Goal: Transaction & Acquisition: Purchase product/service

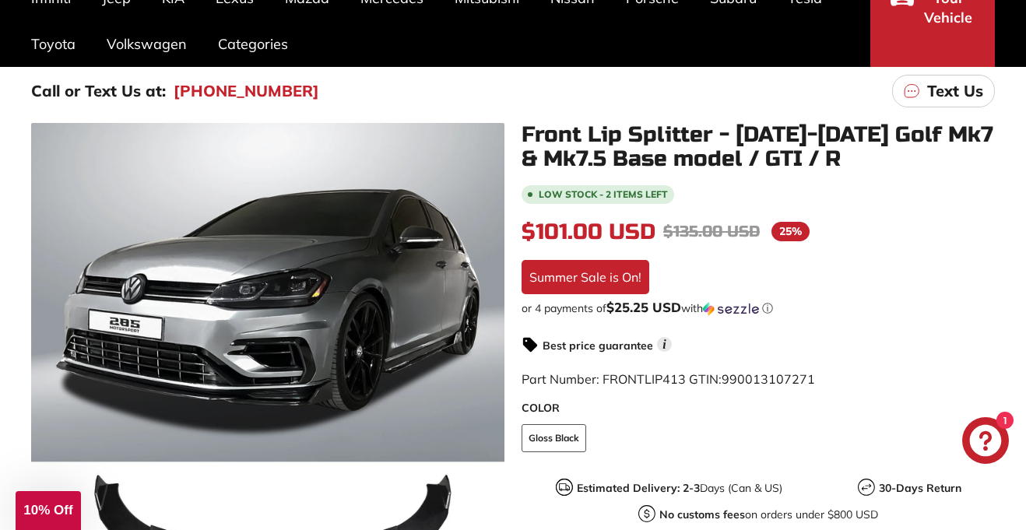
scroll to position [192, 0]
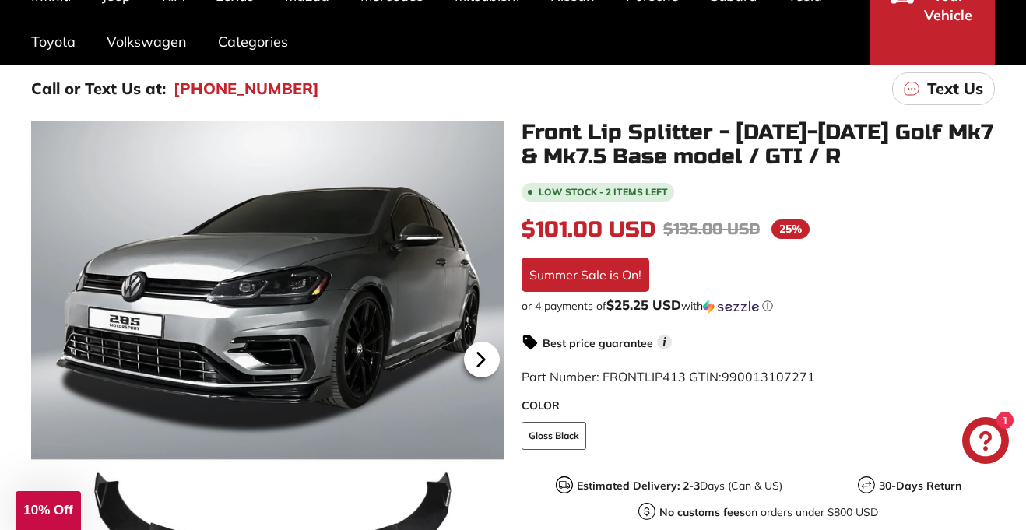
click at [480, 361] on icon at bounding box center [481, 359] width 6 height 13
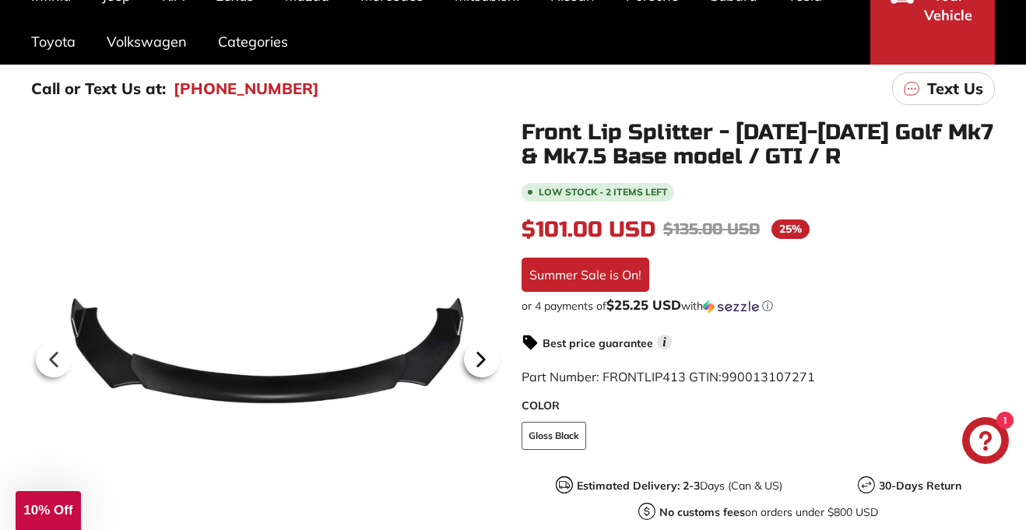
click at [480, 361] on icon at bounding box center [481, 359] width 6 height 13
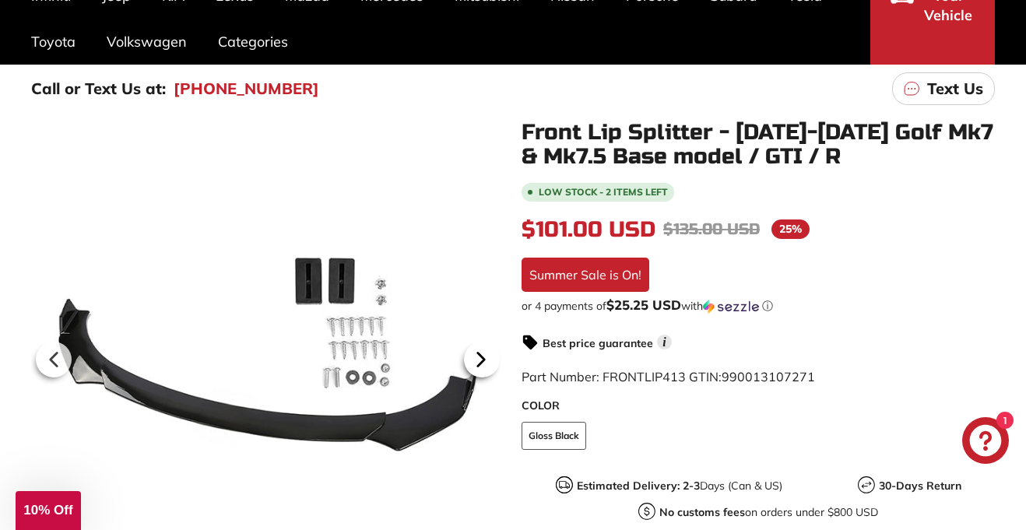
click at [480, 361] on icon at bounding box center [481, 359] width 6 height 13
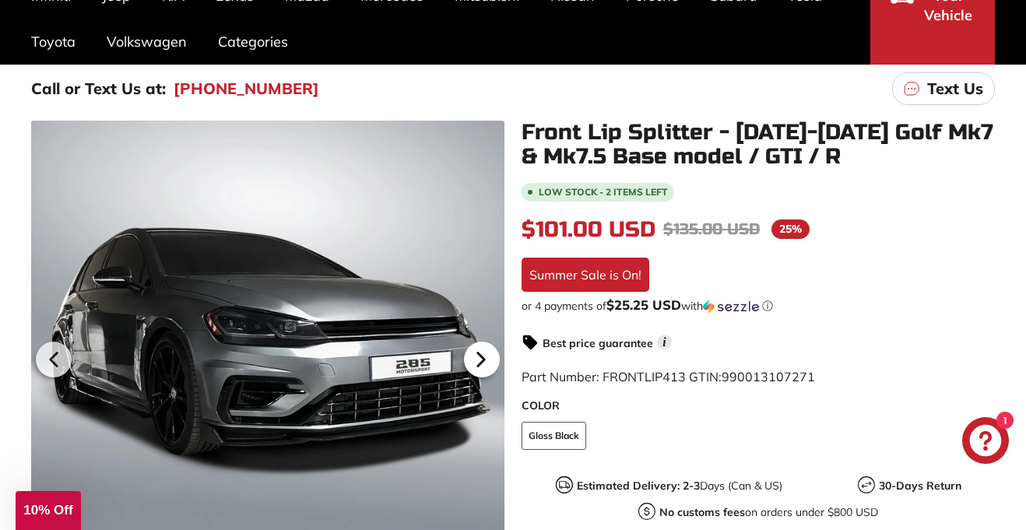
click at [480, 361] on icon at bounding box center [481, 359] width 6 height 13
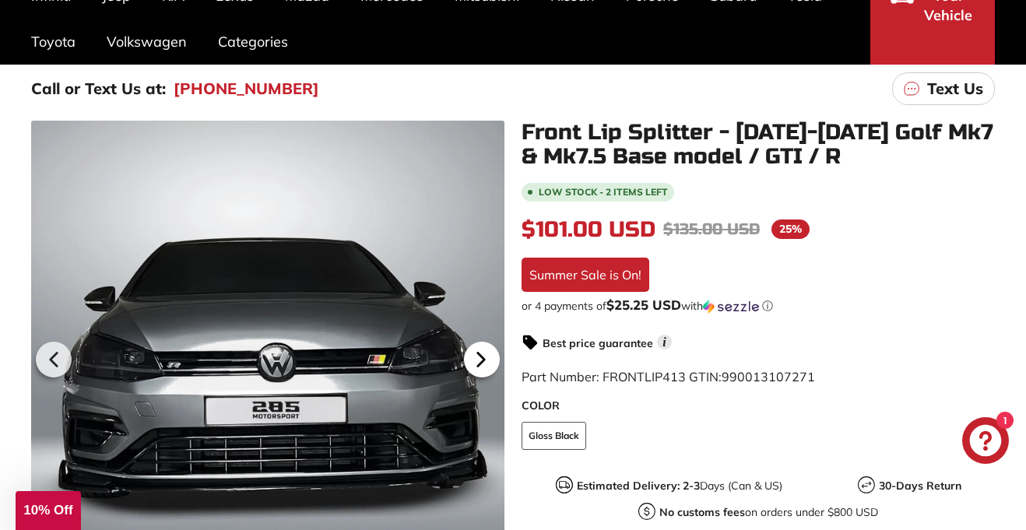
scroll to position [0, 153]
click at [480, 361] on icon at bounding box center [481, 359] width 6 height 13
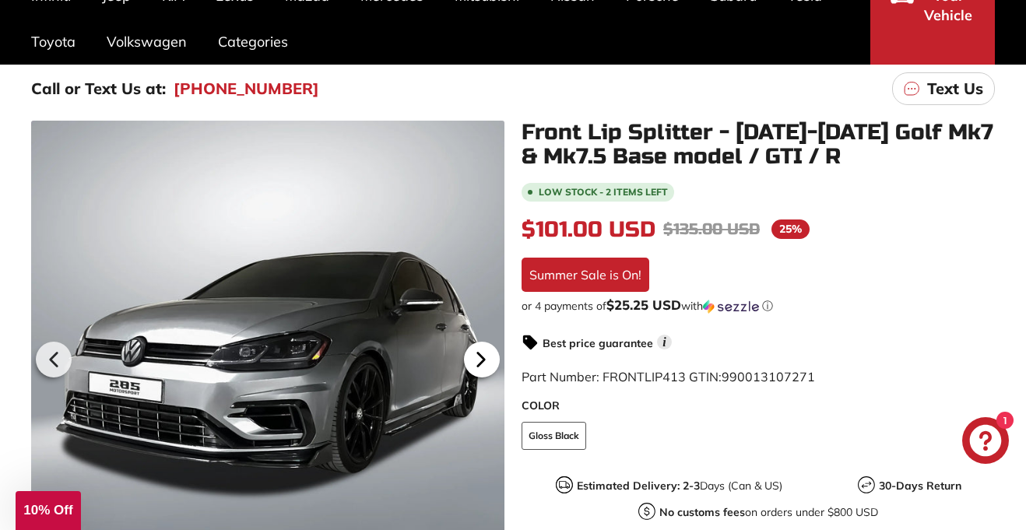
click at [480, 361] on icon at bounding box center [481, 359] width 6 height 13
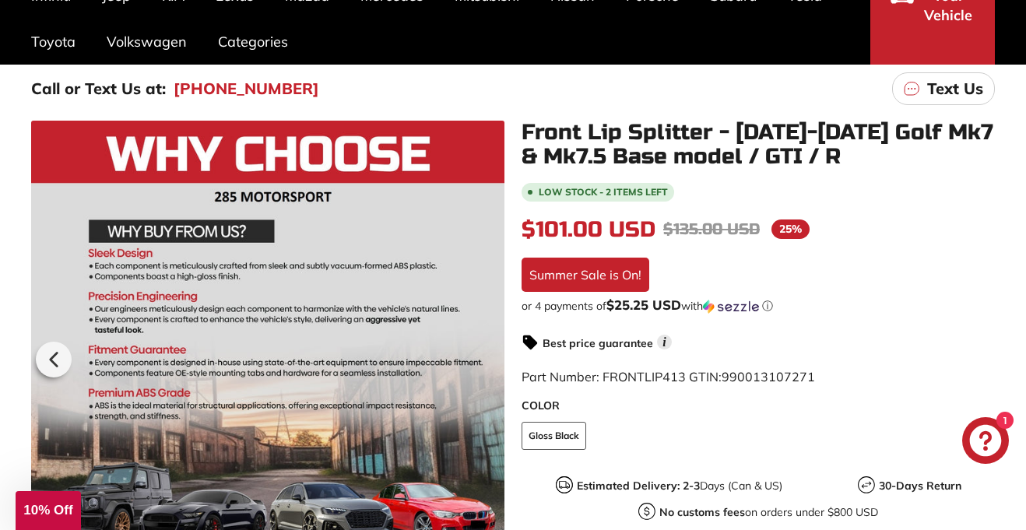
click at [480, 361] on div at bounding box center [267, 357] width 473 height 473
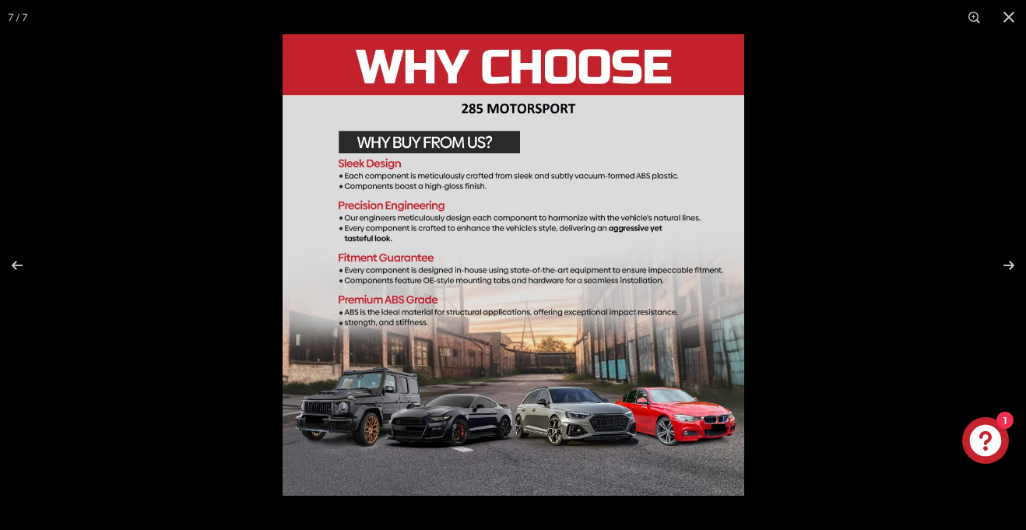
click at [867, 187] on div at bounding box center [796, 299] width 1026 height 530
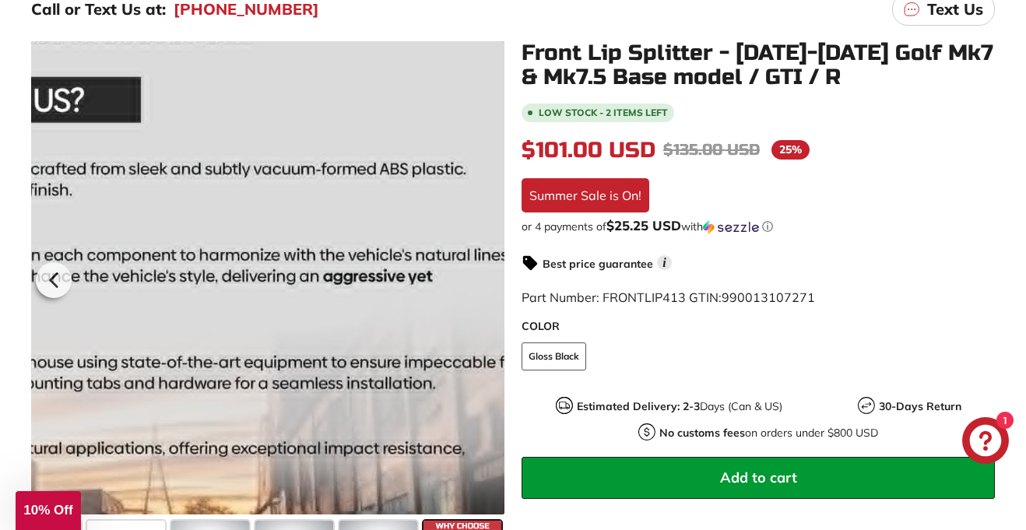
scroll to position [273, 0]
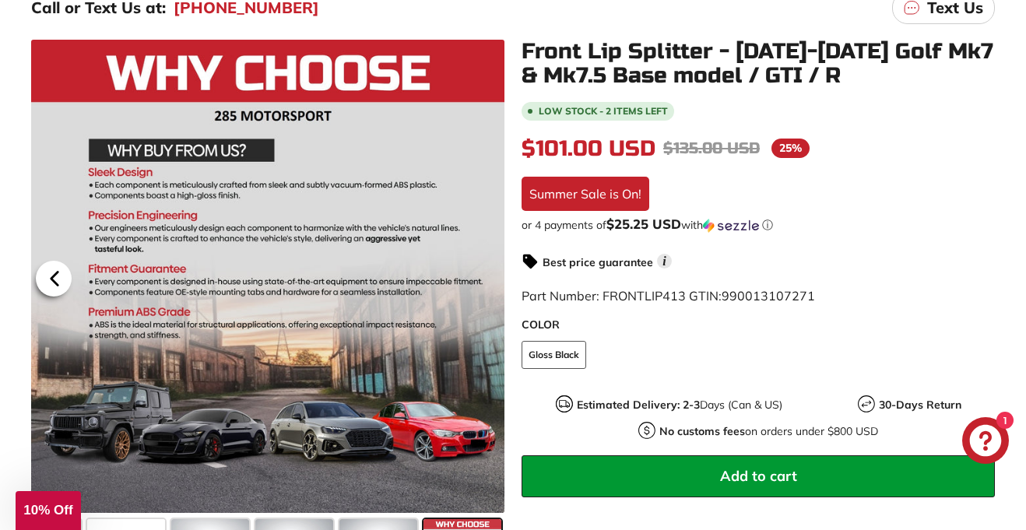
click at [67, 276] on icon at bounding box center [55, 279] width 36 height 36
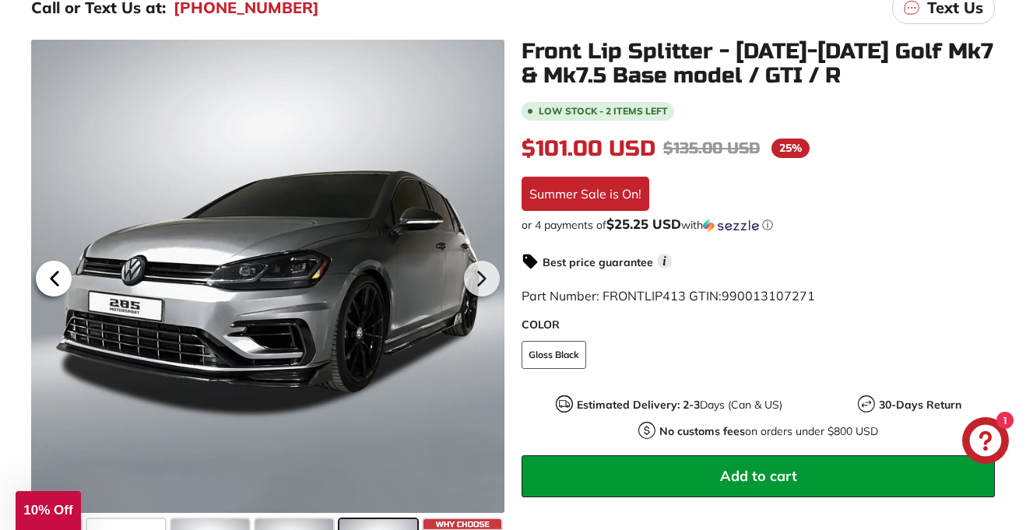
click at [67, 276] on icon at bounding box center [55, 279] width 36 height 36
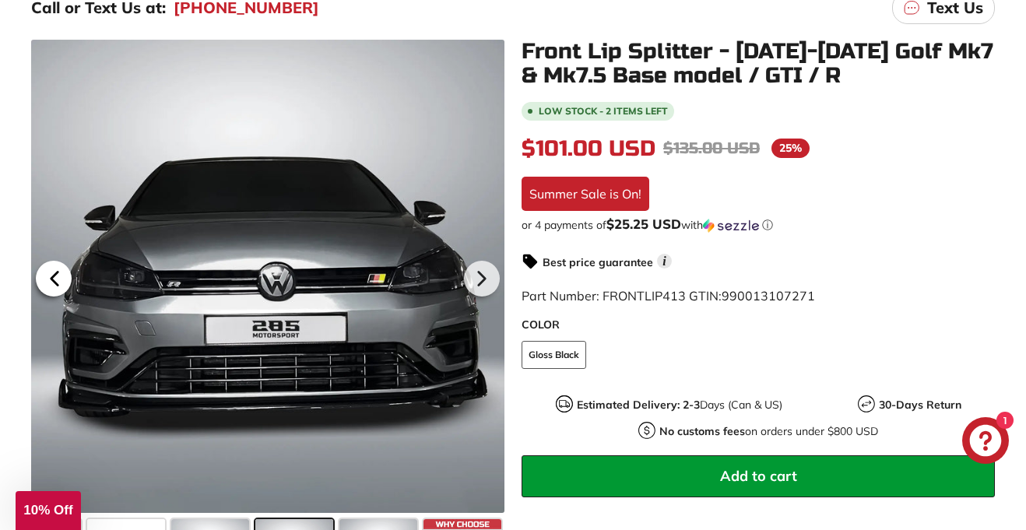
click at [67, 276] on icon at bounding box center [55, 279] width 36 height 36
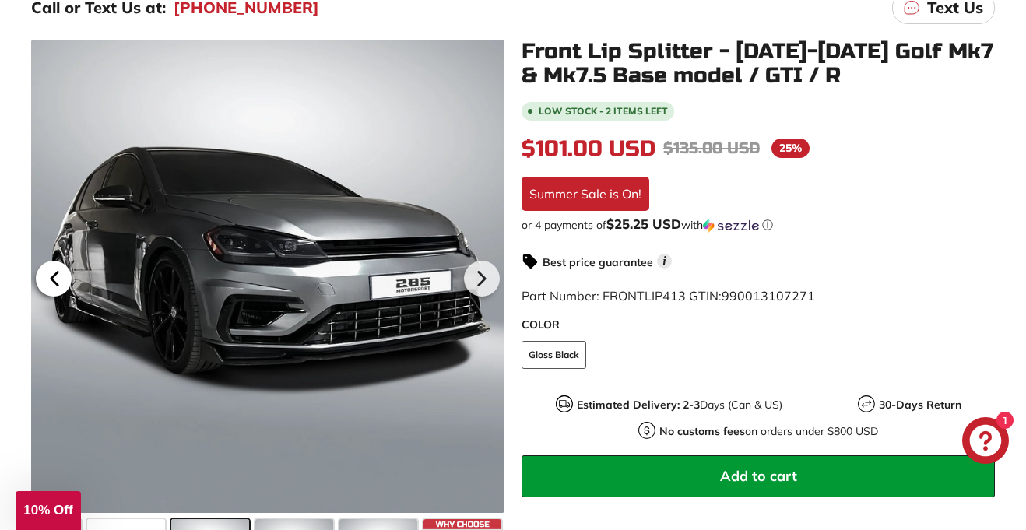
click at [67, 276] on icon at bounding box center [55, 279] width 36 height 36
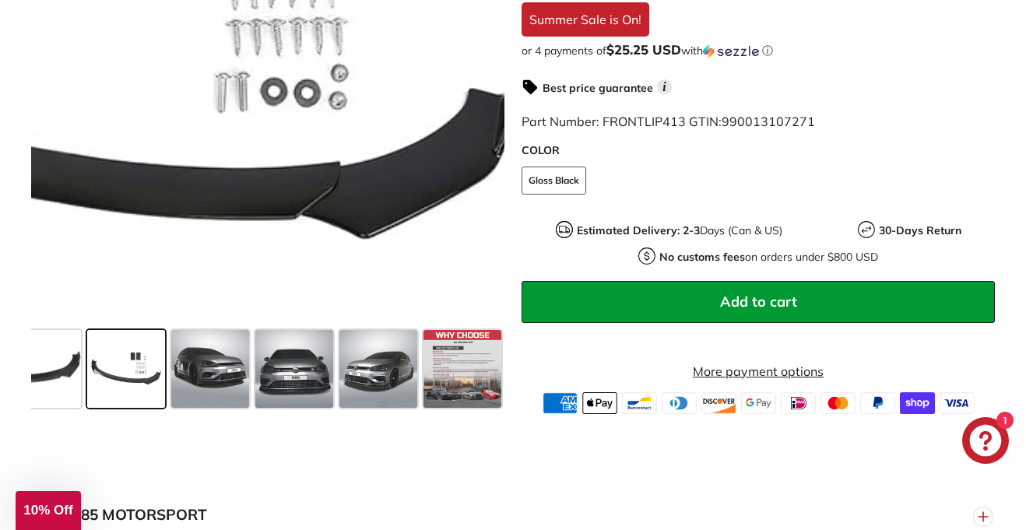
click at [431, 312] on div at bounding box center [267, 87] width 473 height 473
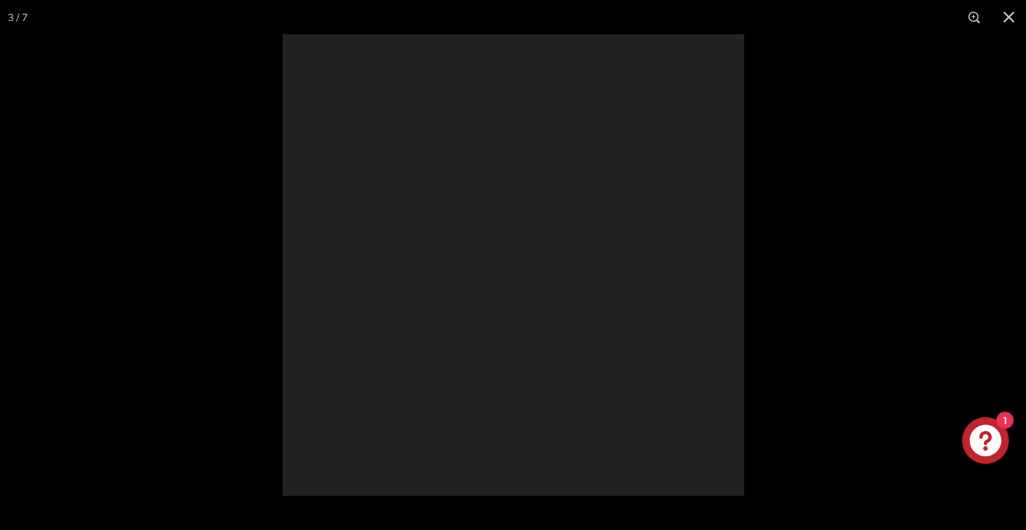
scroll to position [44, 0]
